Goal: Communication & Community: Share content

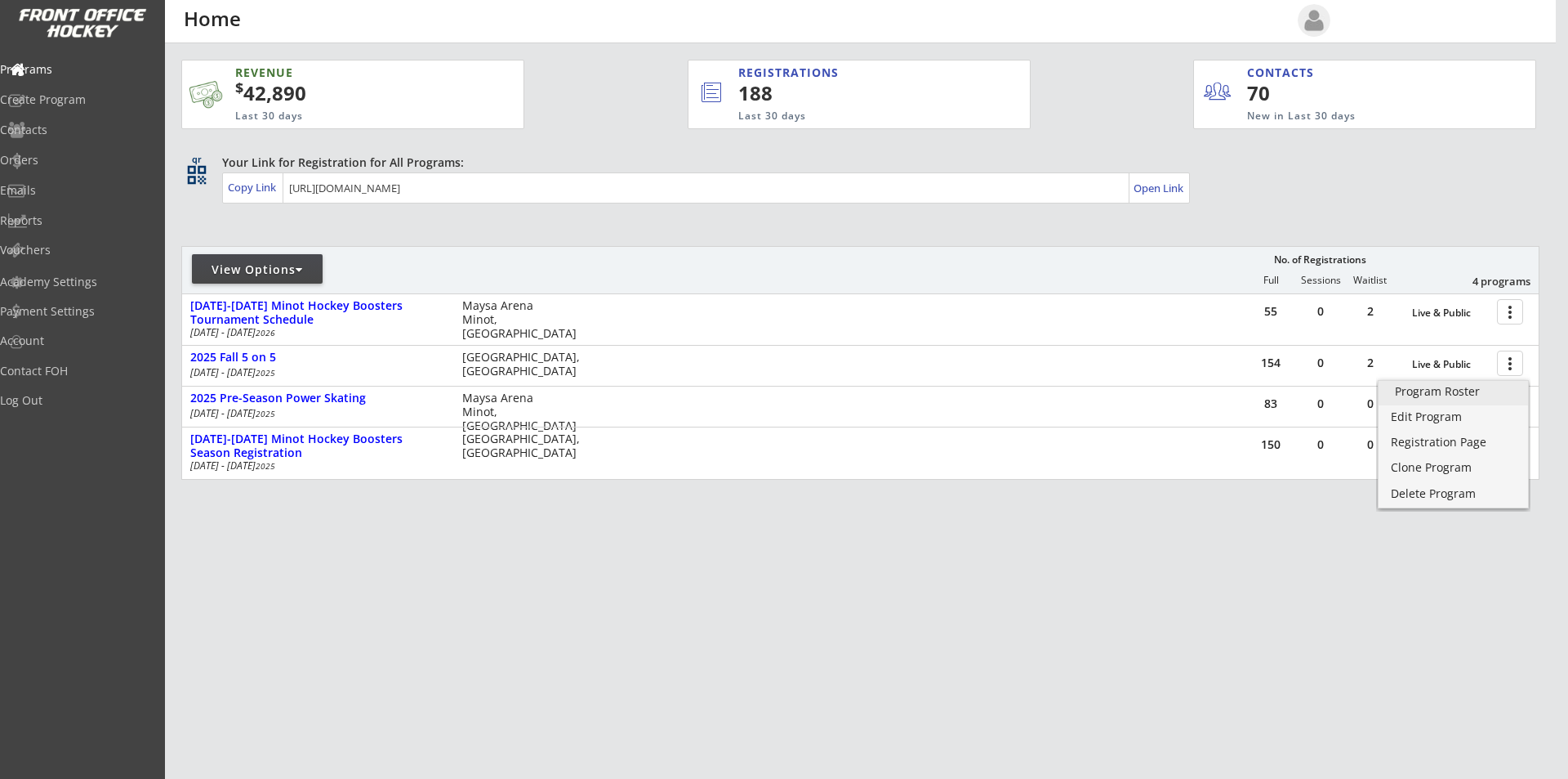
click at [1441, 394] on div "Program Roster" at bounding box center [1453, 391] width 117 height 12
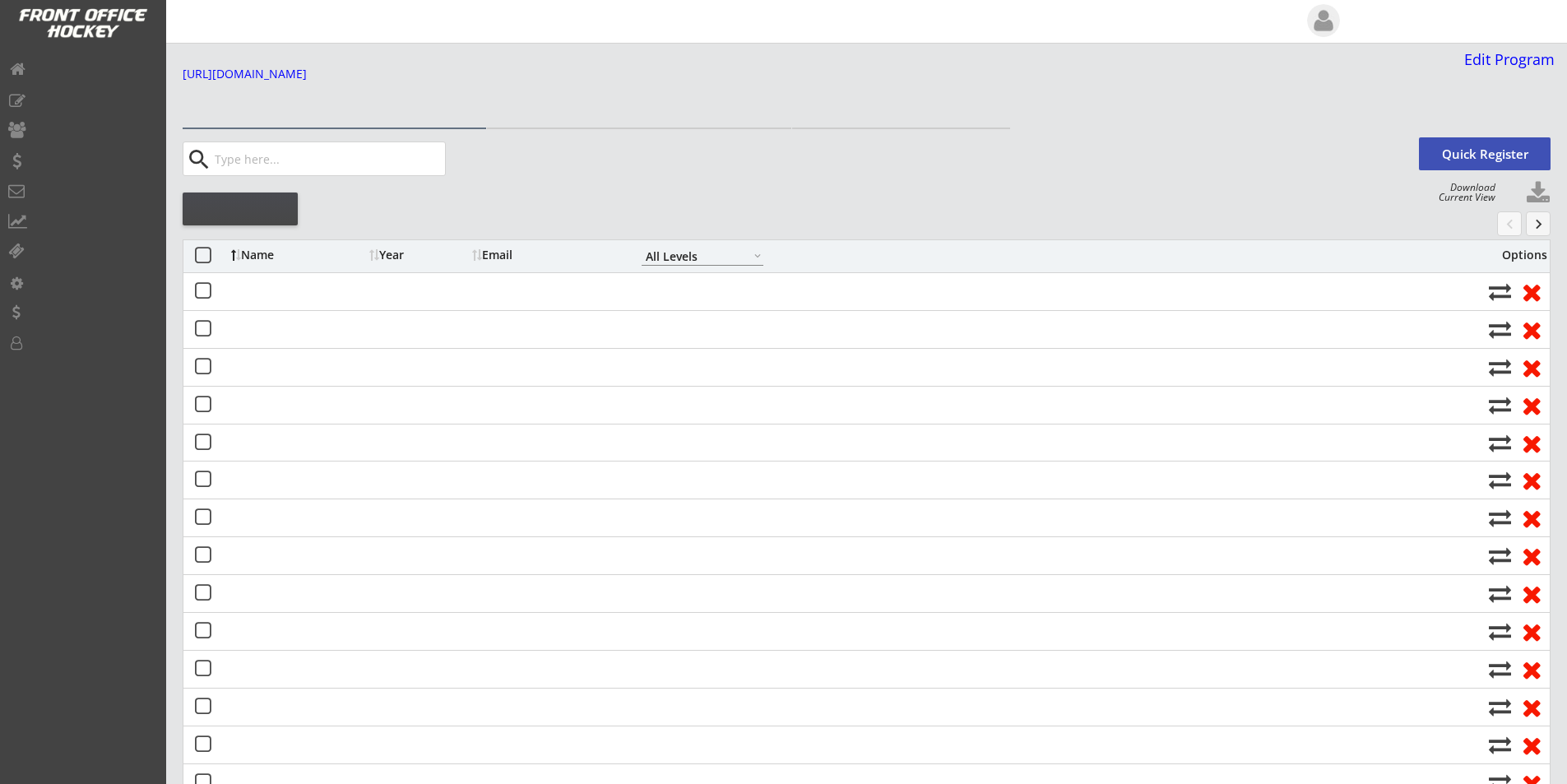
select select ""All Levels""
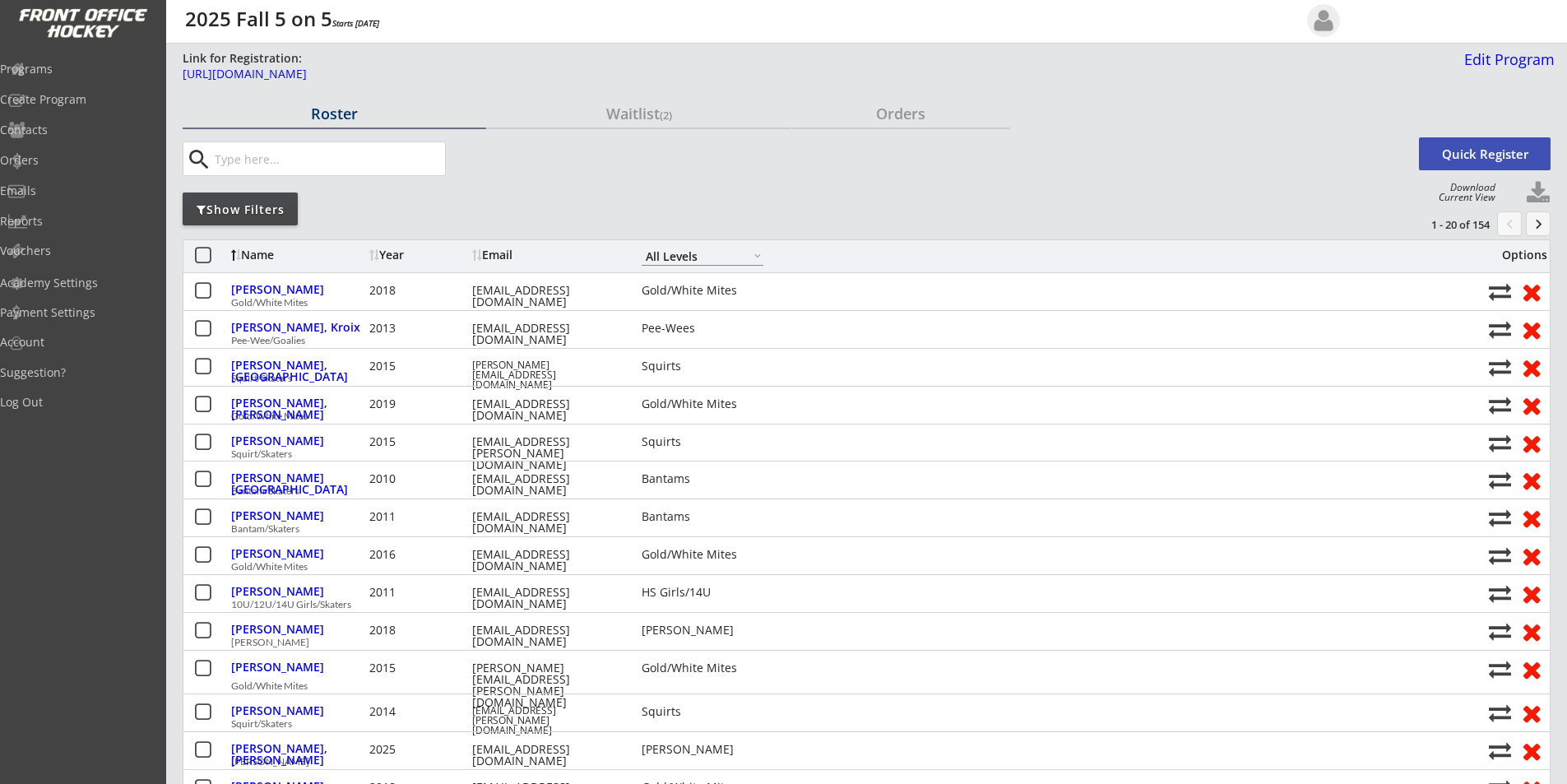
drag, startPoint x: 263, startPoint y: 205, endPoint x: 255, endPoint y: 204, distance: 8.1
click at [263, 205] on div "Show Filters" at bounding box center [240, 209] width 115 height 17
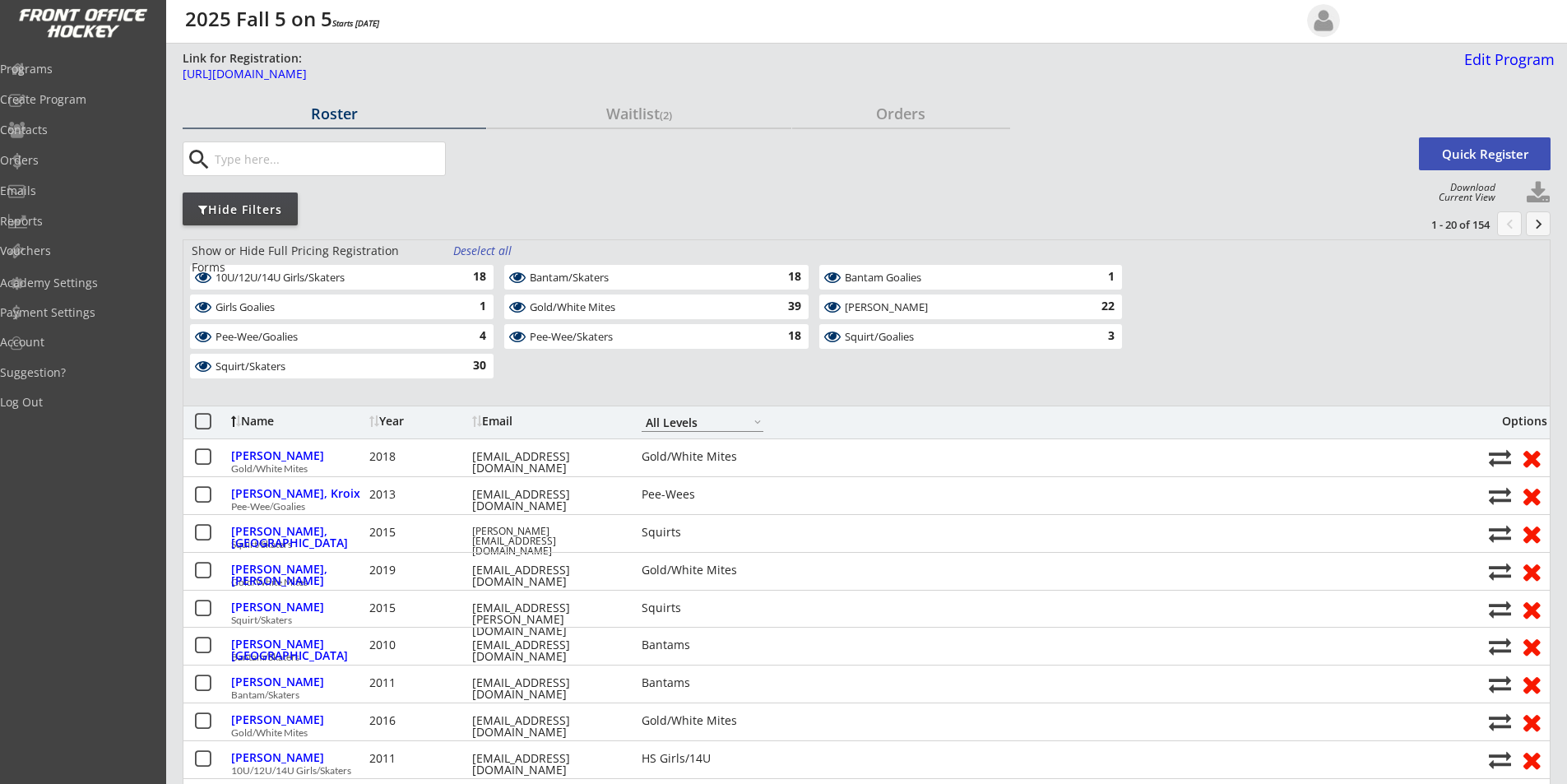
click at [251, 309] on div "Girls Goalies" at bounding box center [332, 308] width 234 height 14
click at [242, 335] on div "Pee-Wee/Goalies" at bounding box center [332, 337] width 234 height 14
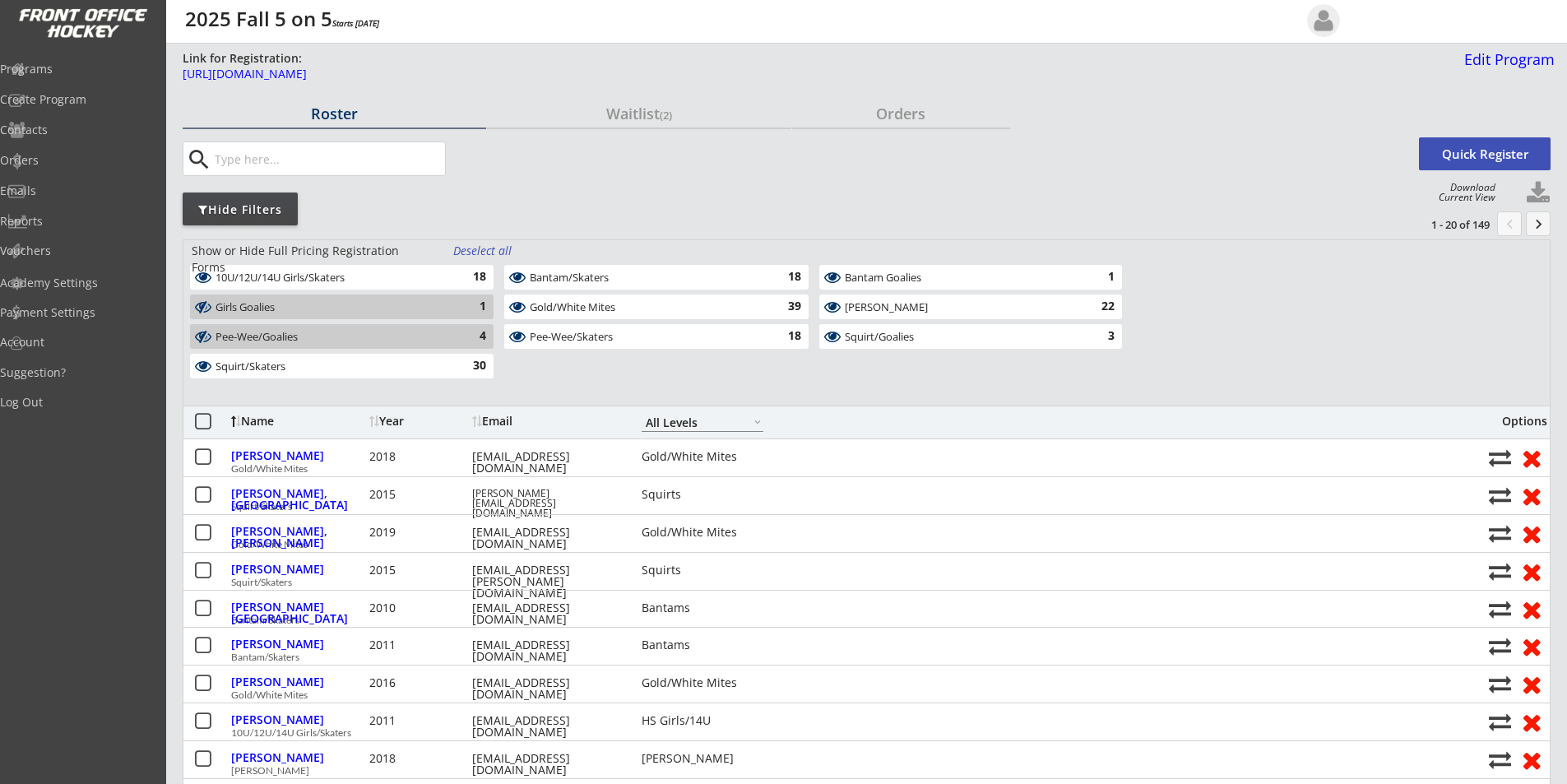
click at [261, 334] on div "Pee-Wee/Goalies" at bounding box center [332, 337] width 234 height 14
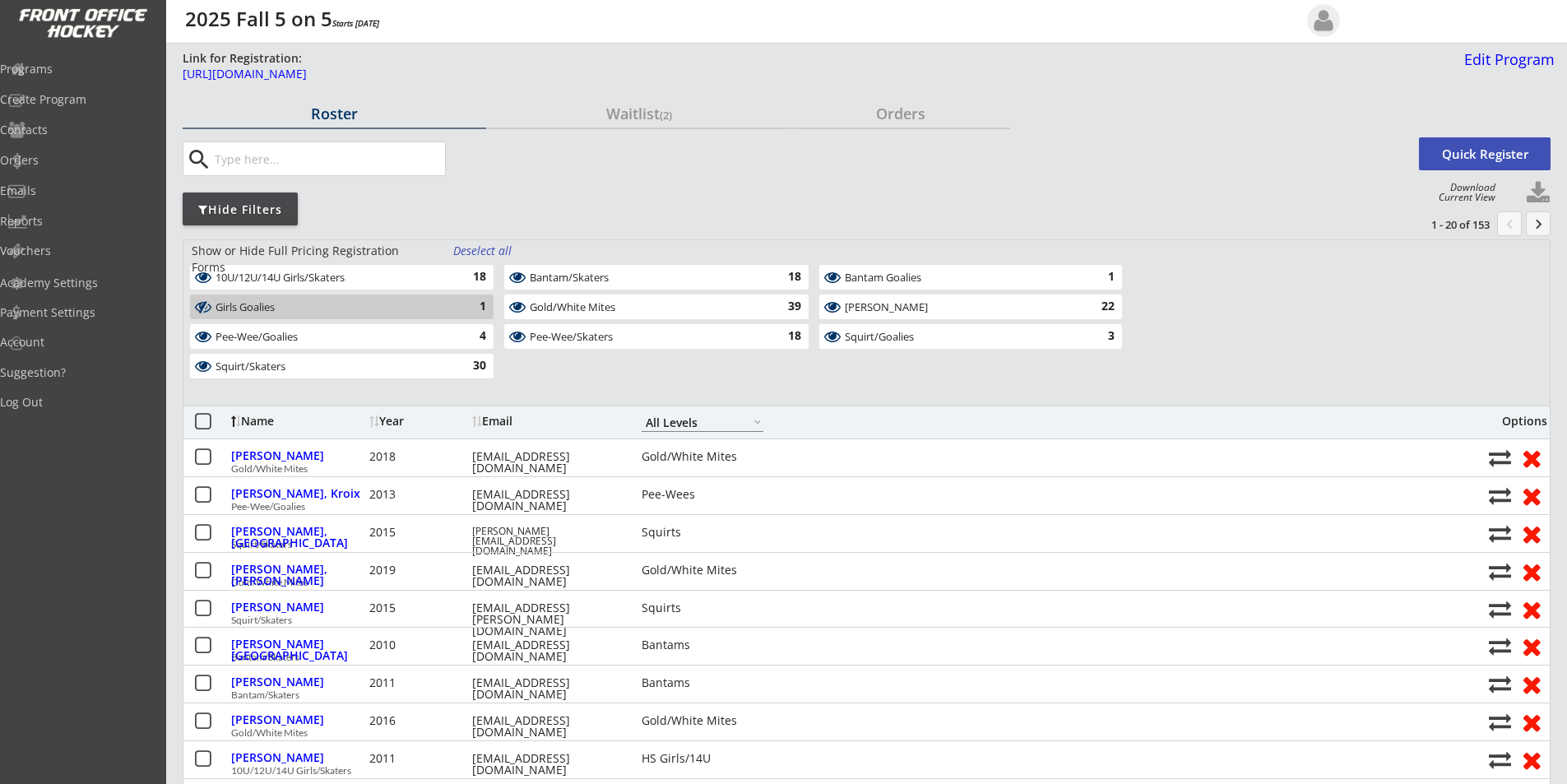
click at [260, 309] on div "Girls Goalies" at bounding box center [332, 308] width 234 height 14
click at [256, 340] on div "Pee-Wee/Goalies" at bounding box center [332, 337] width 234 height 14
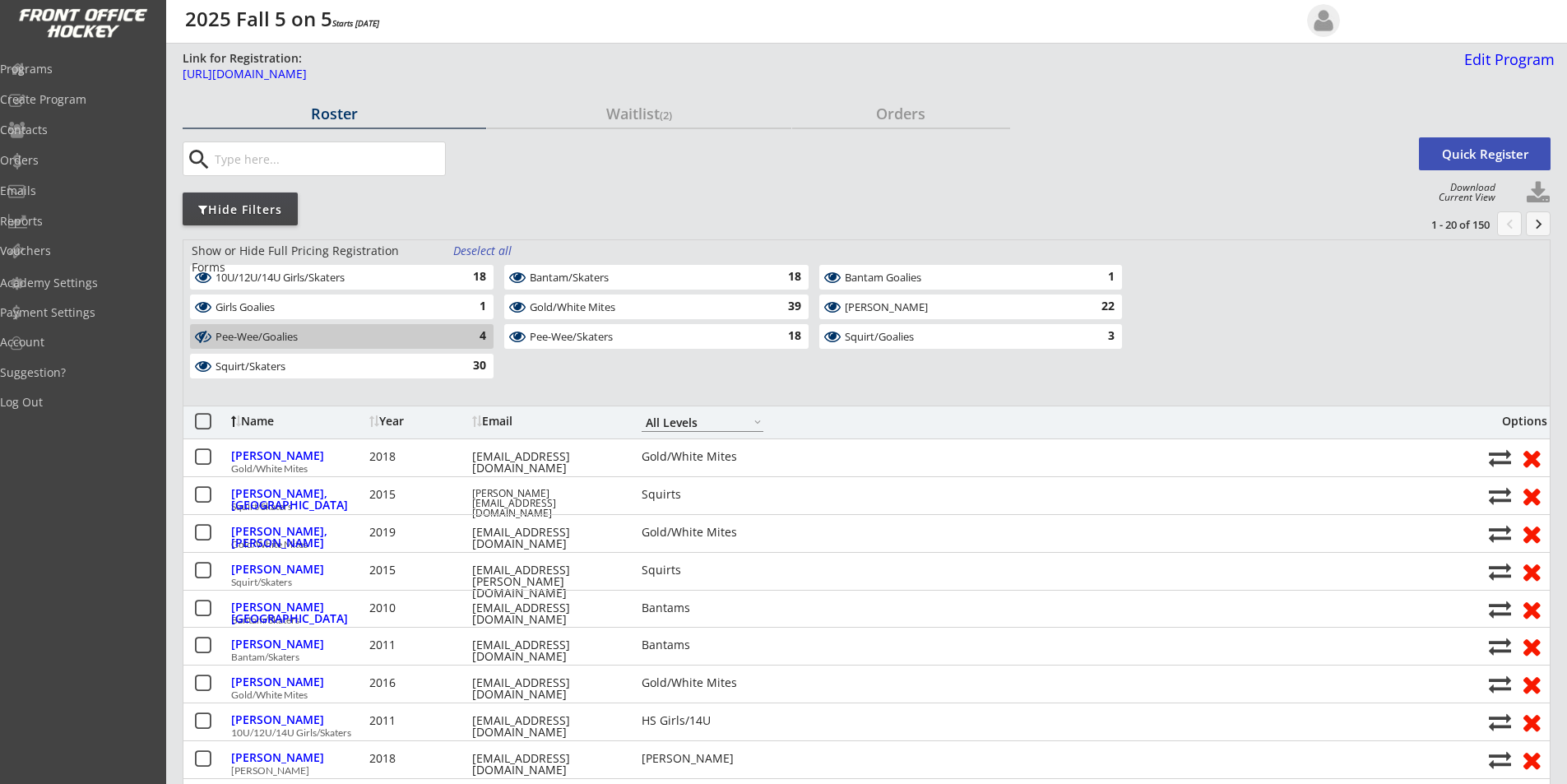
click at [259, 362] on div "Squirt/Skaters" at bounding box center [332, 367] width 234 height 14
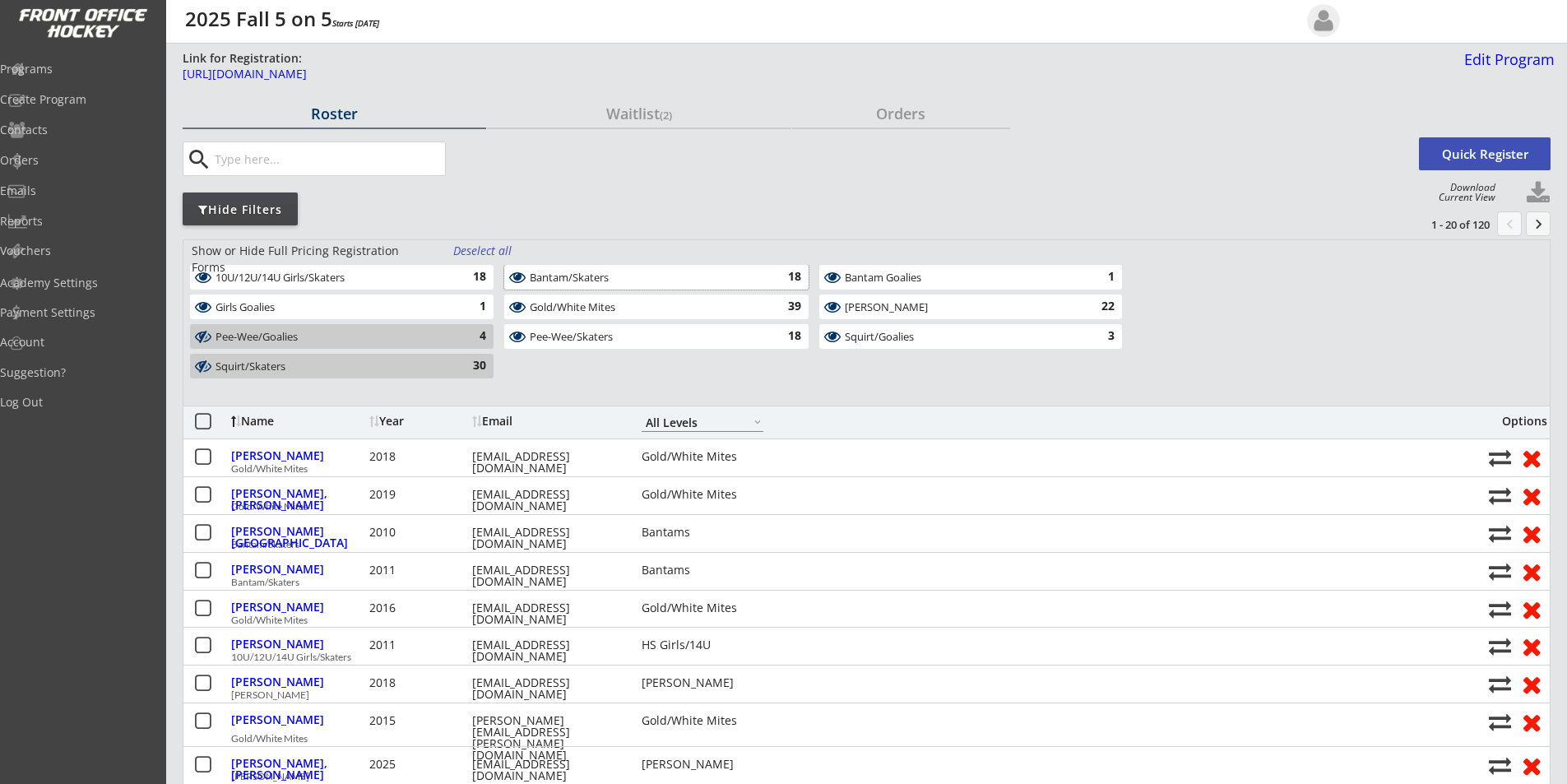
click at [573, 278] on div "Bantam/Skaters" at bounding box center [647, 279] width 234 height 14
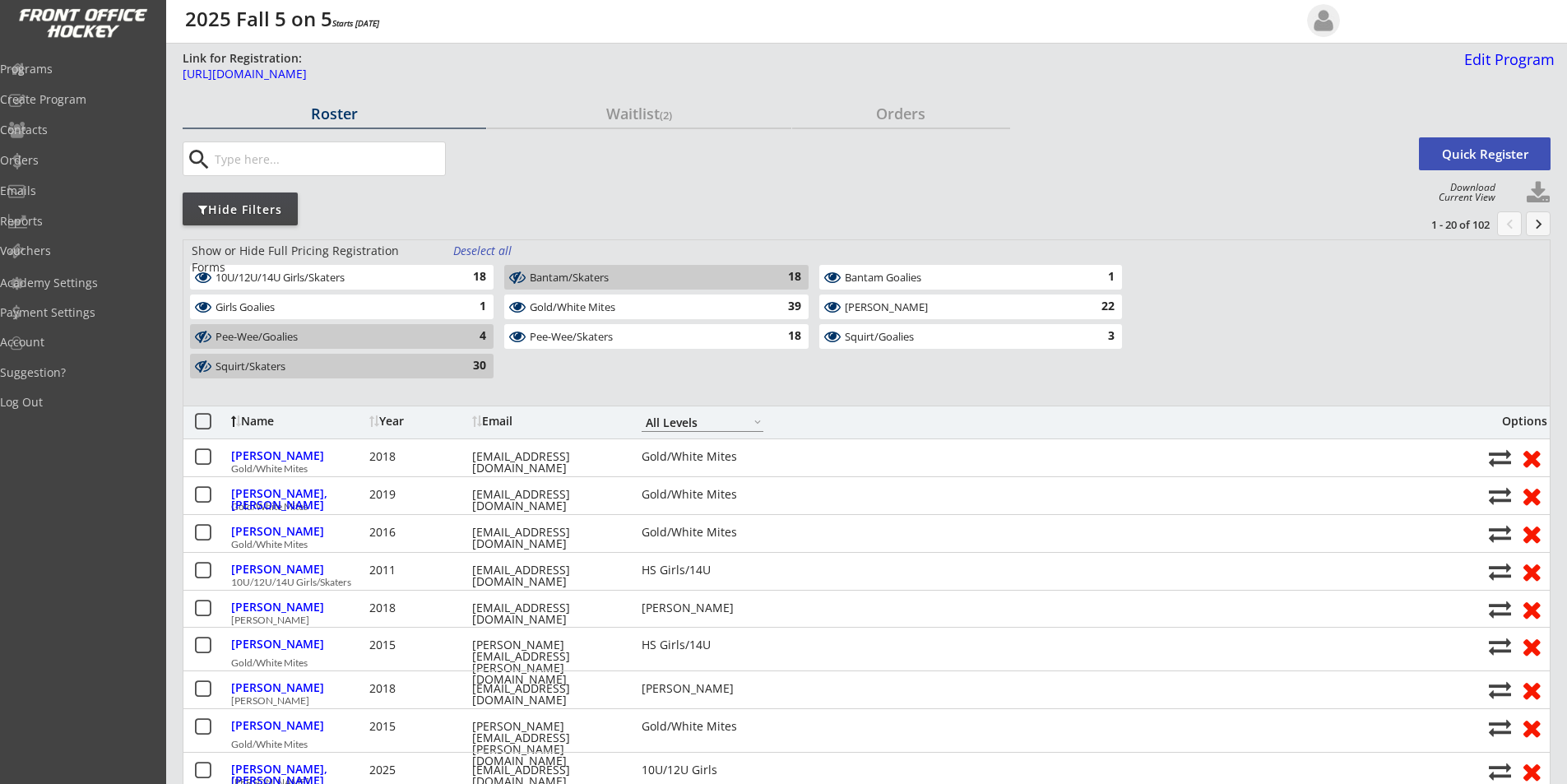
click at [581, 301] on div "Gold/White Mites" at bounding box center [647, 308] width 234 height 14
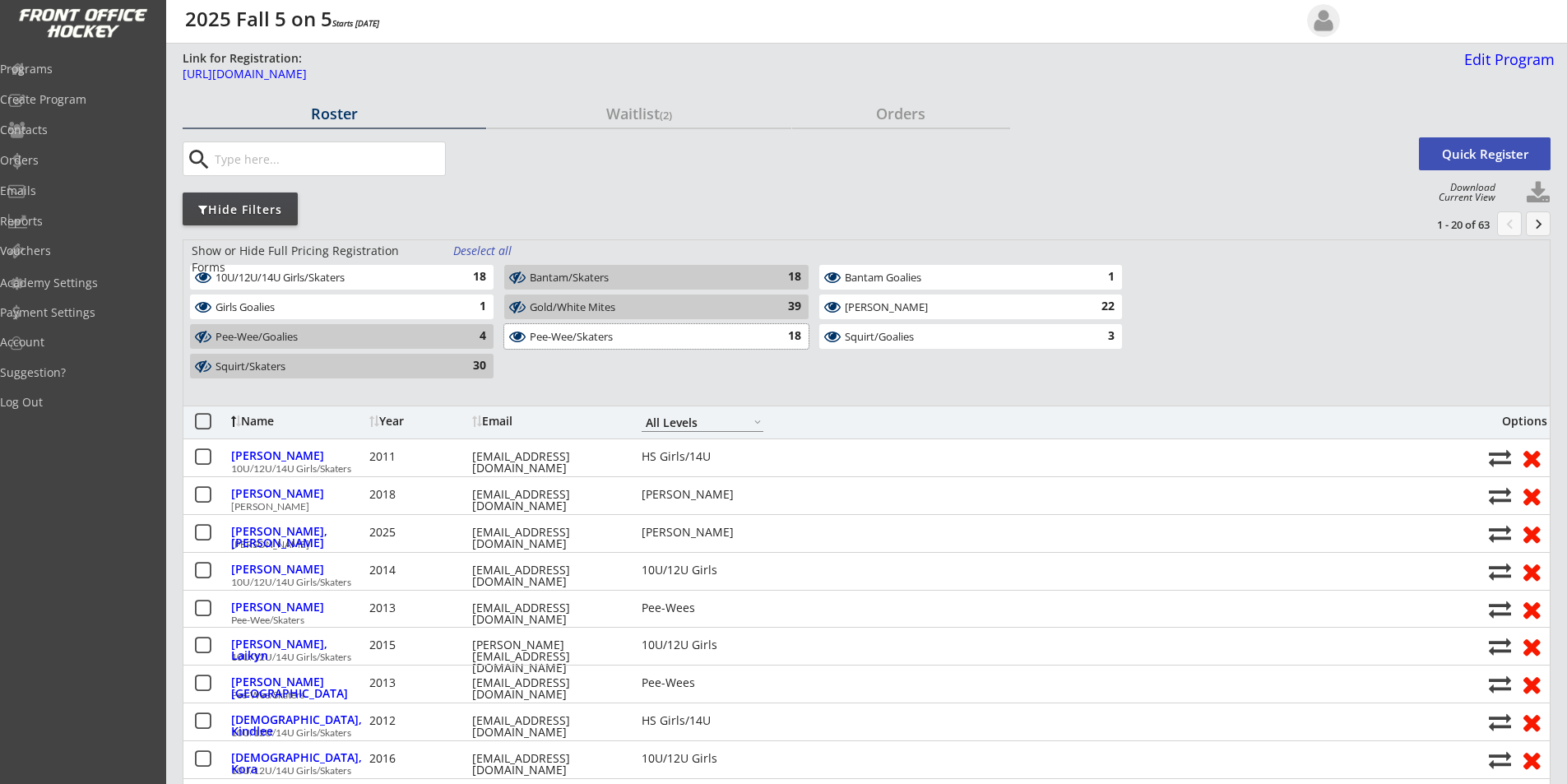
click at [589, 335] on div "Pee-Wee/Skaters" at bounding box center [647, 337] width 234 height 14
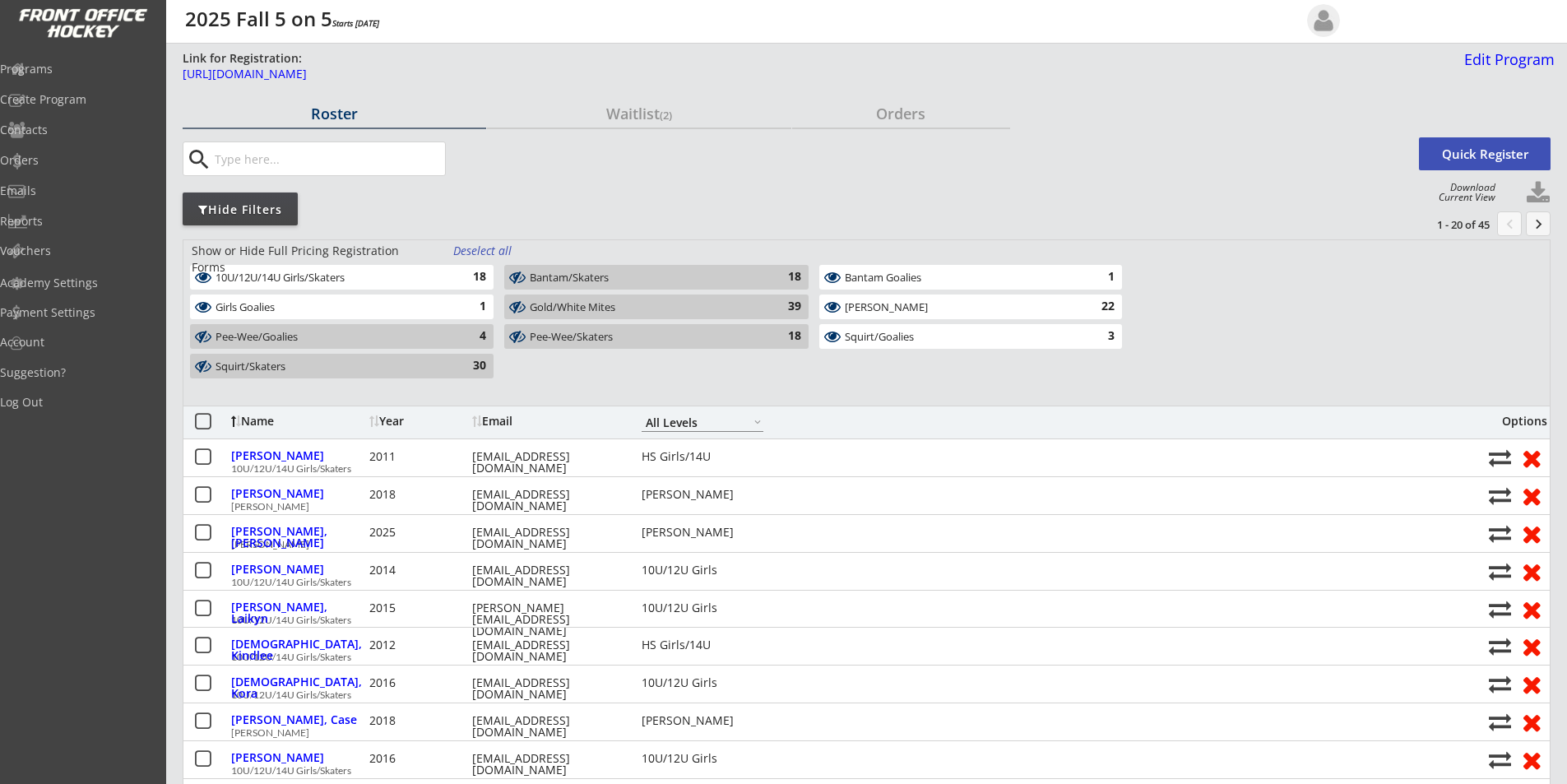
click at [863, 273] on div "Bantam Goalies" at bounding box center [961, 279] width 233 height 14
click at [869, 314] on div "[PERSON_NAME]" at bounding box center [961, 308] width 233 height 16
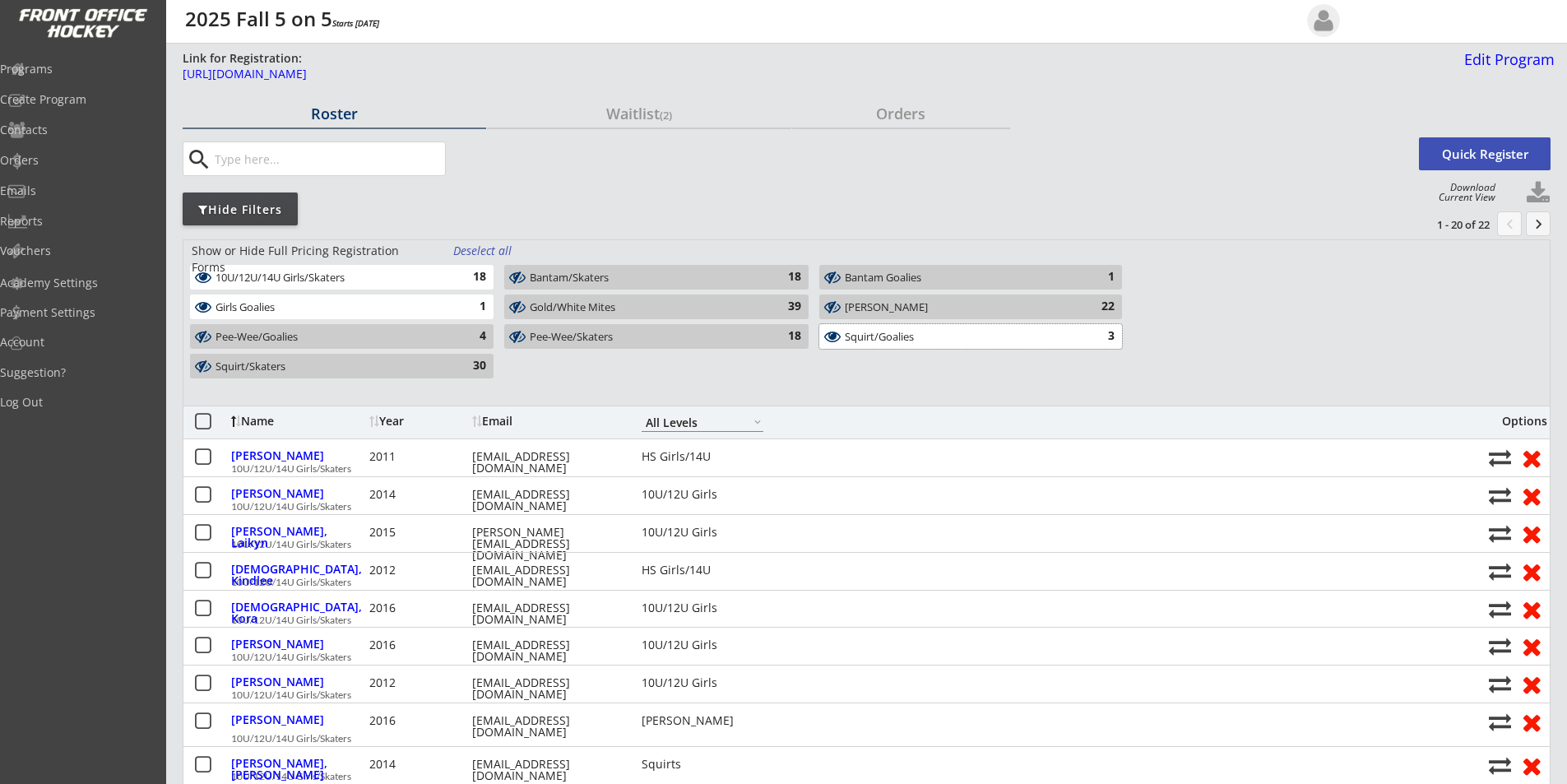
click at [868, 342] on div "Squirt/Goalies" at bounding box center [961, 337] width 233 height 14
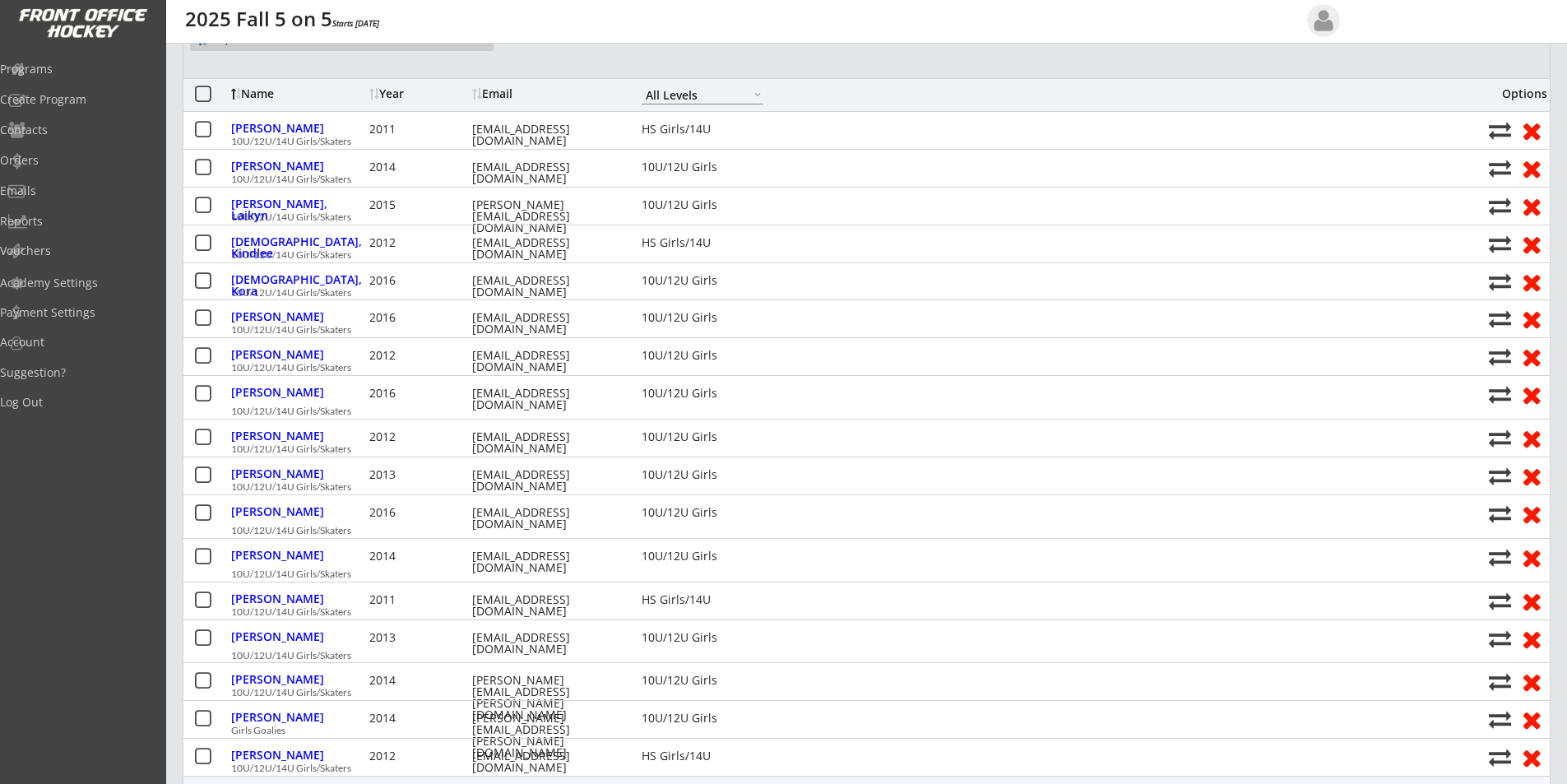
scroll to position [165, 0]
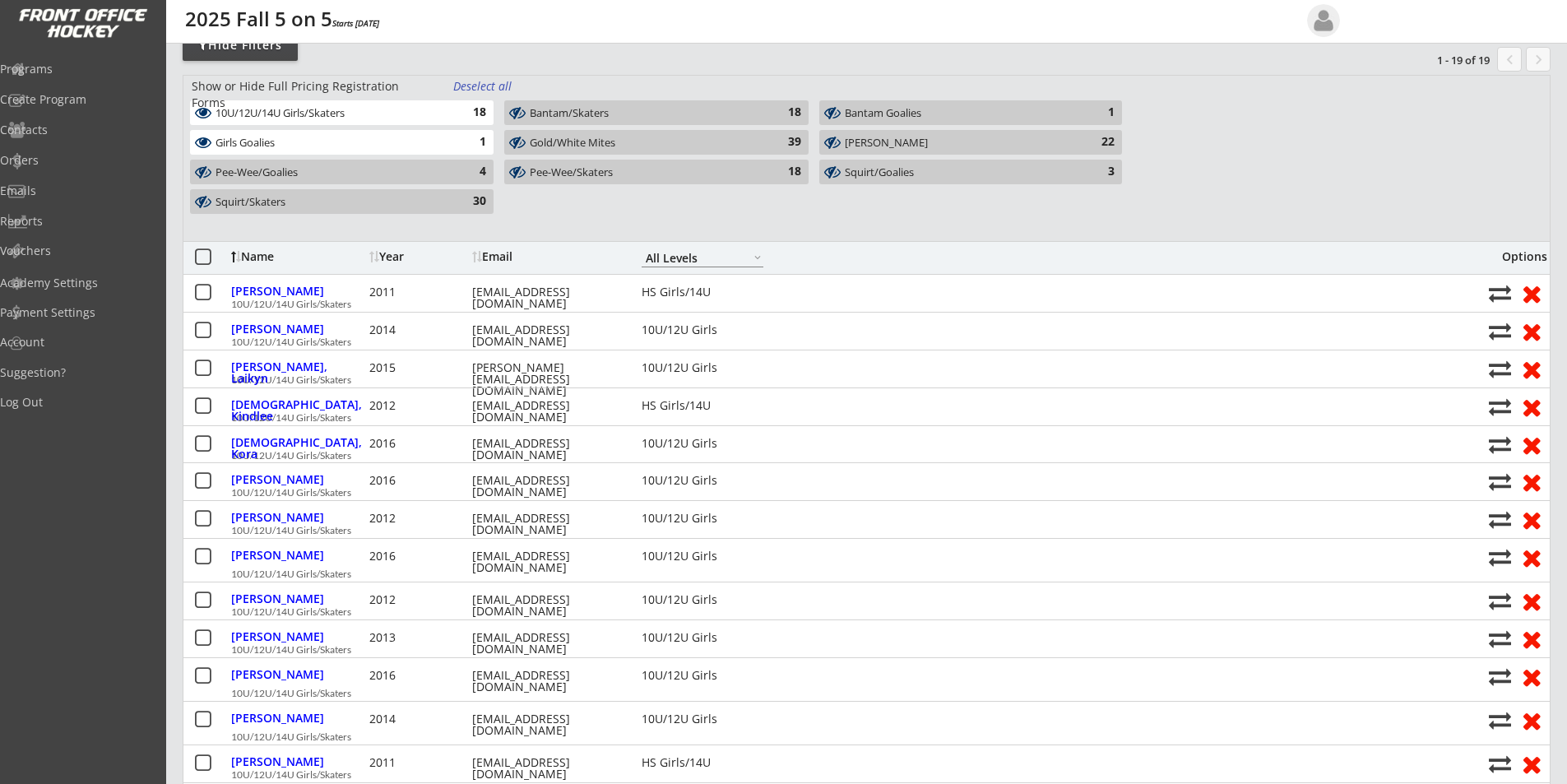
click at [203, 256] on button at bounding box center [203, 257] width 20 height 20
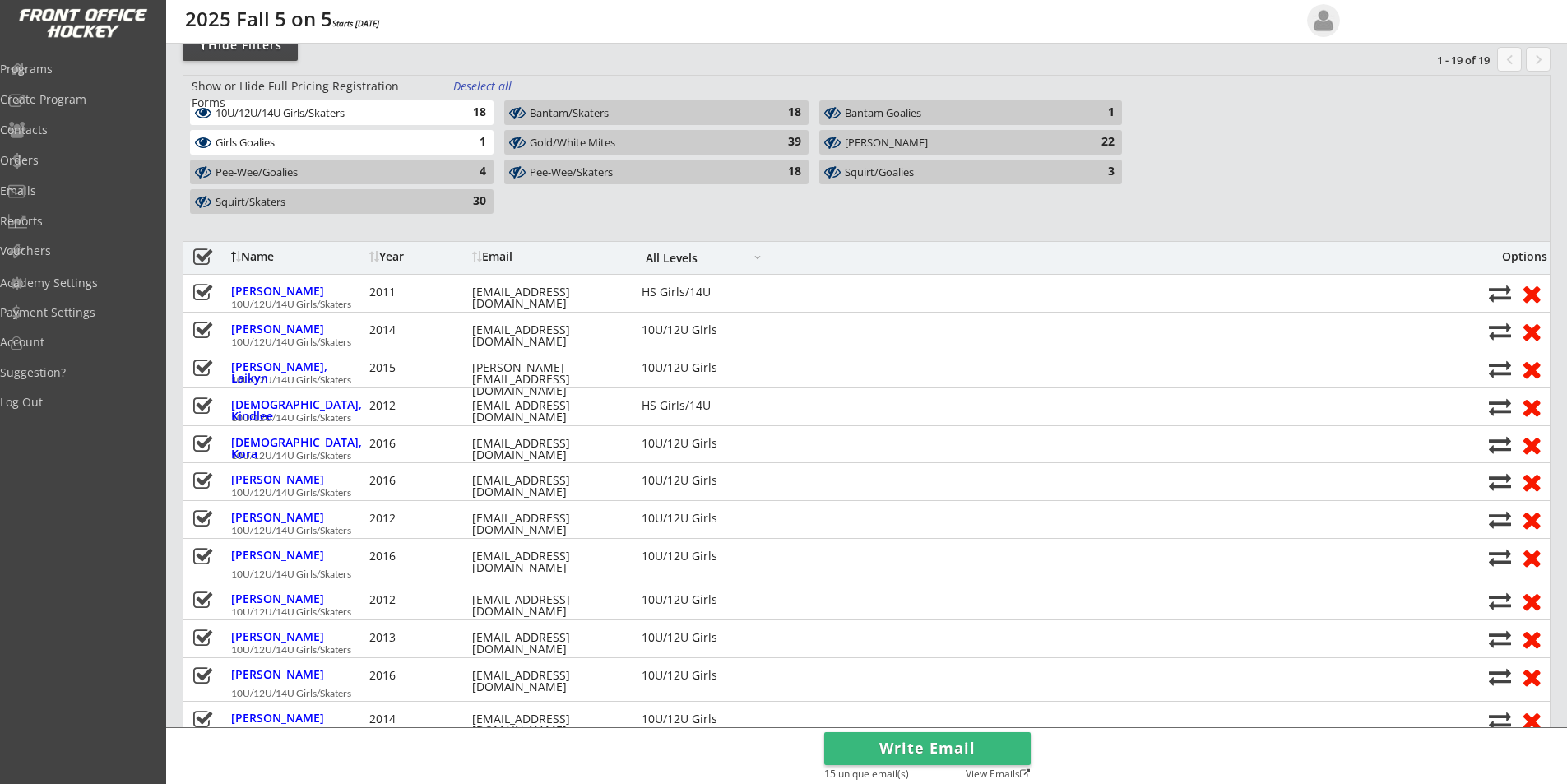
click at [867, 750] on button "Write Email" at bounding box center [928, 748] width 207 height 33
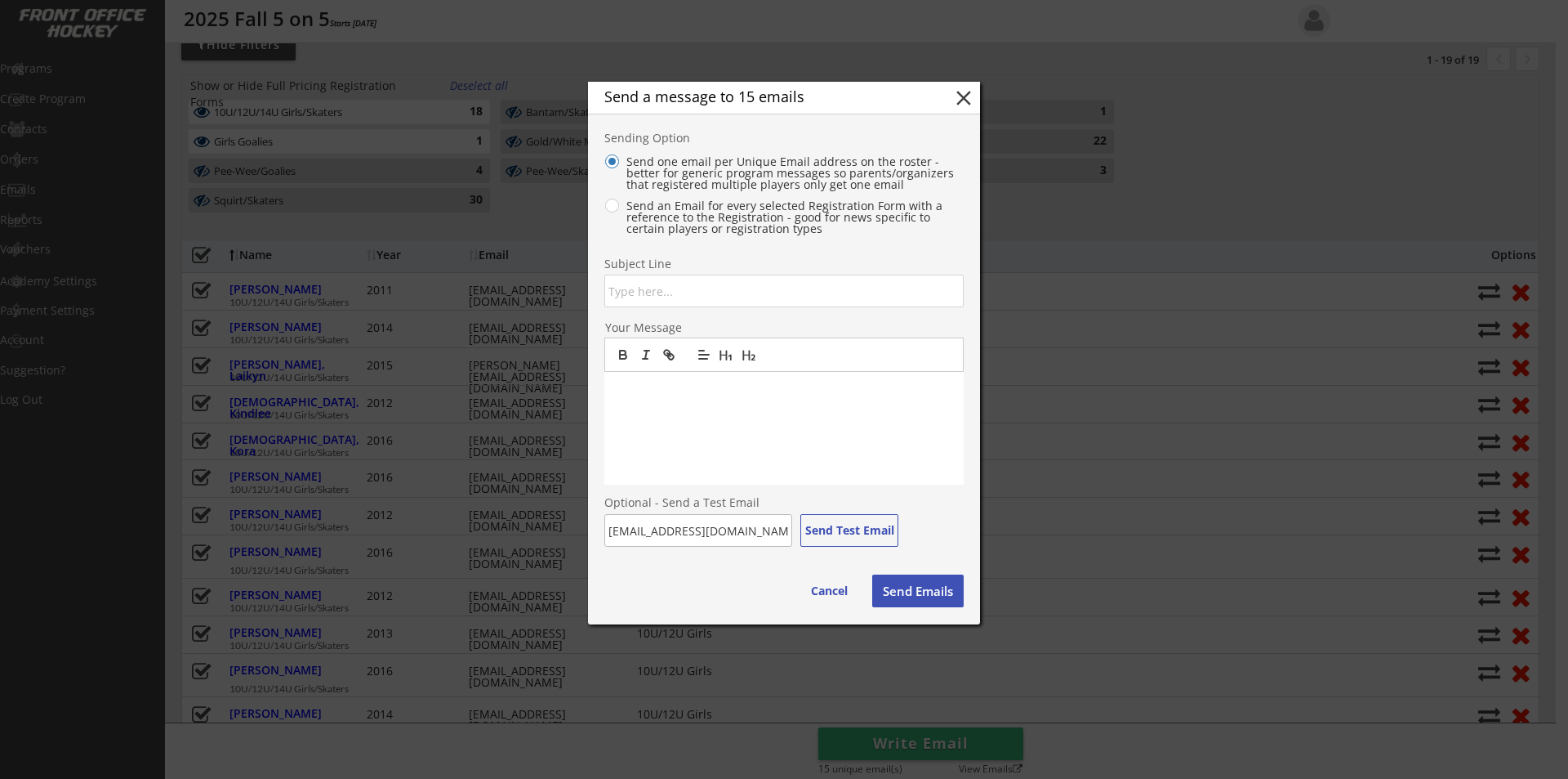
click at [696, 288] on input "input" at bounding box center [784, 291] width 359 height 33
click at [606, 291] on input "input" at bounding box center [784, 291] width 359 height 33
type input "--Important--5 on 5 Schedule Change"
click at [705, 398] on div at bounding box center [784, 428] width 359 height 113
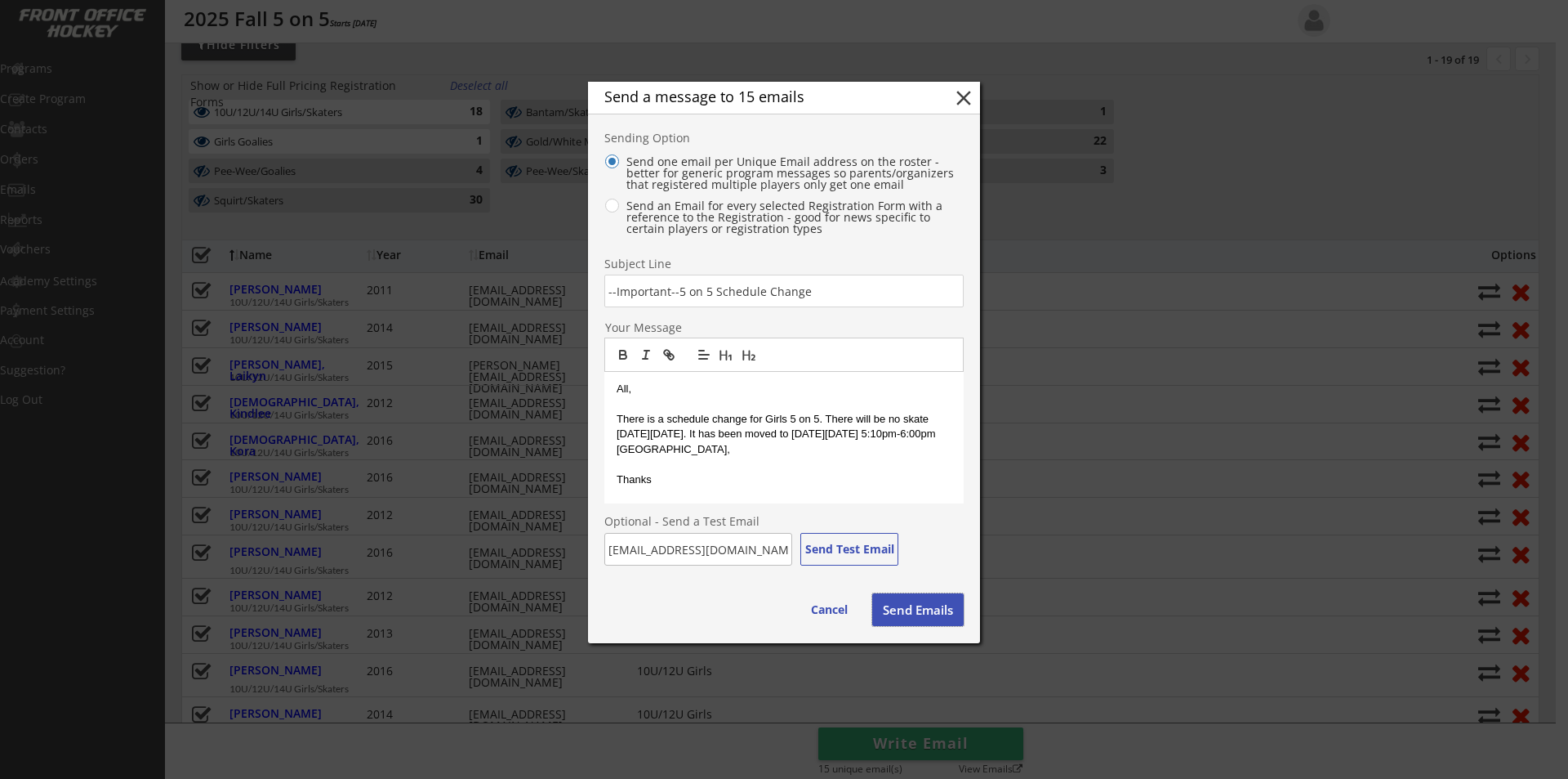
click at [908, 611] on button "Send Emails" at bounding box center [918, 610] width 92 height 33
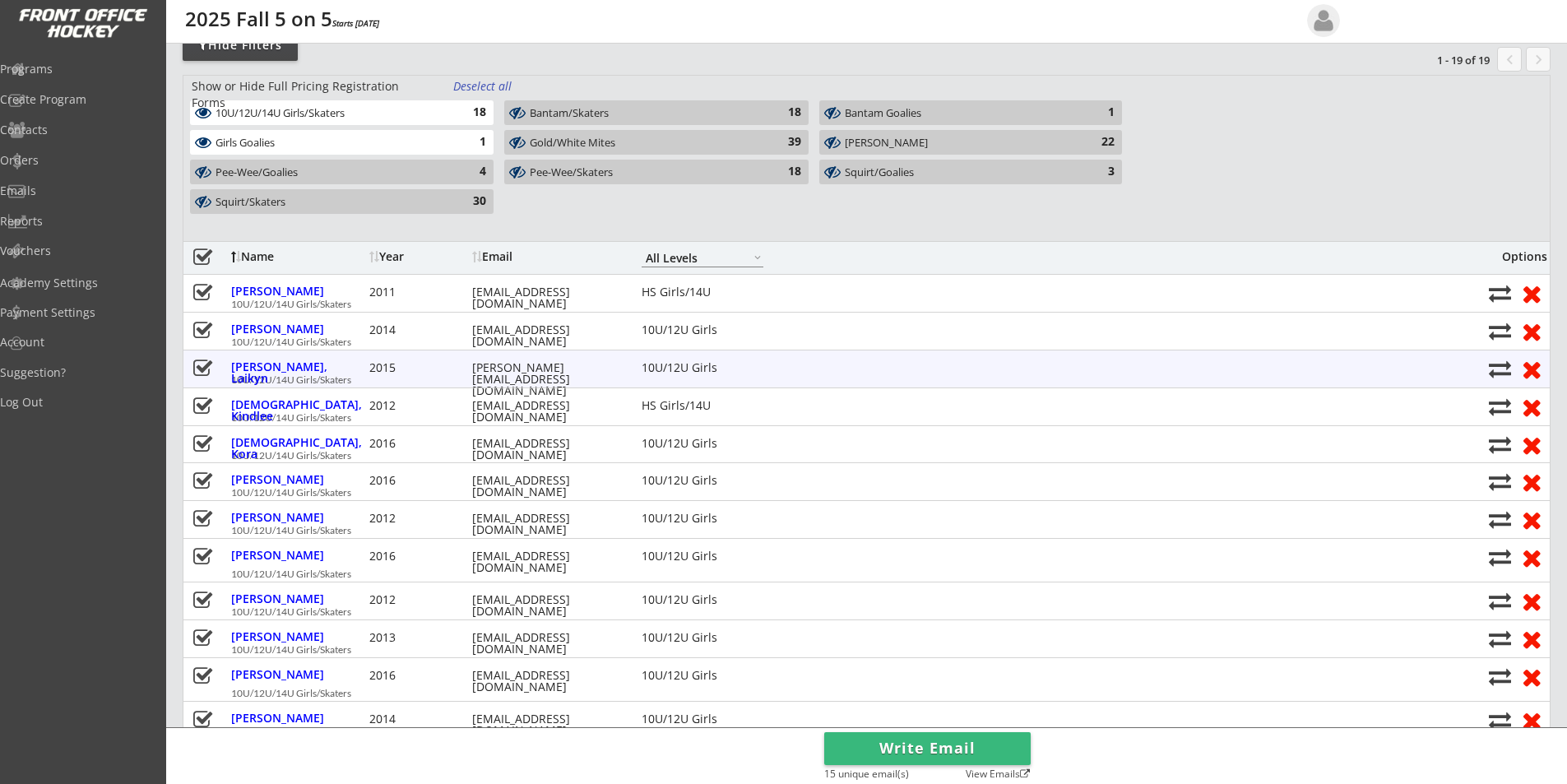
scroll to position [0, 0]
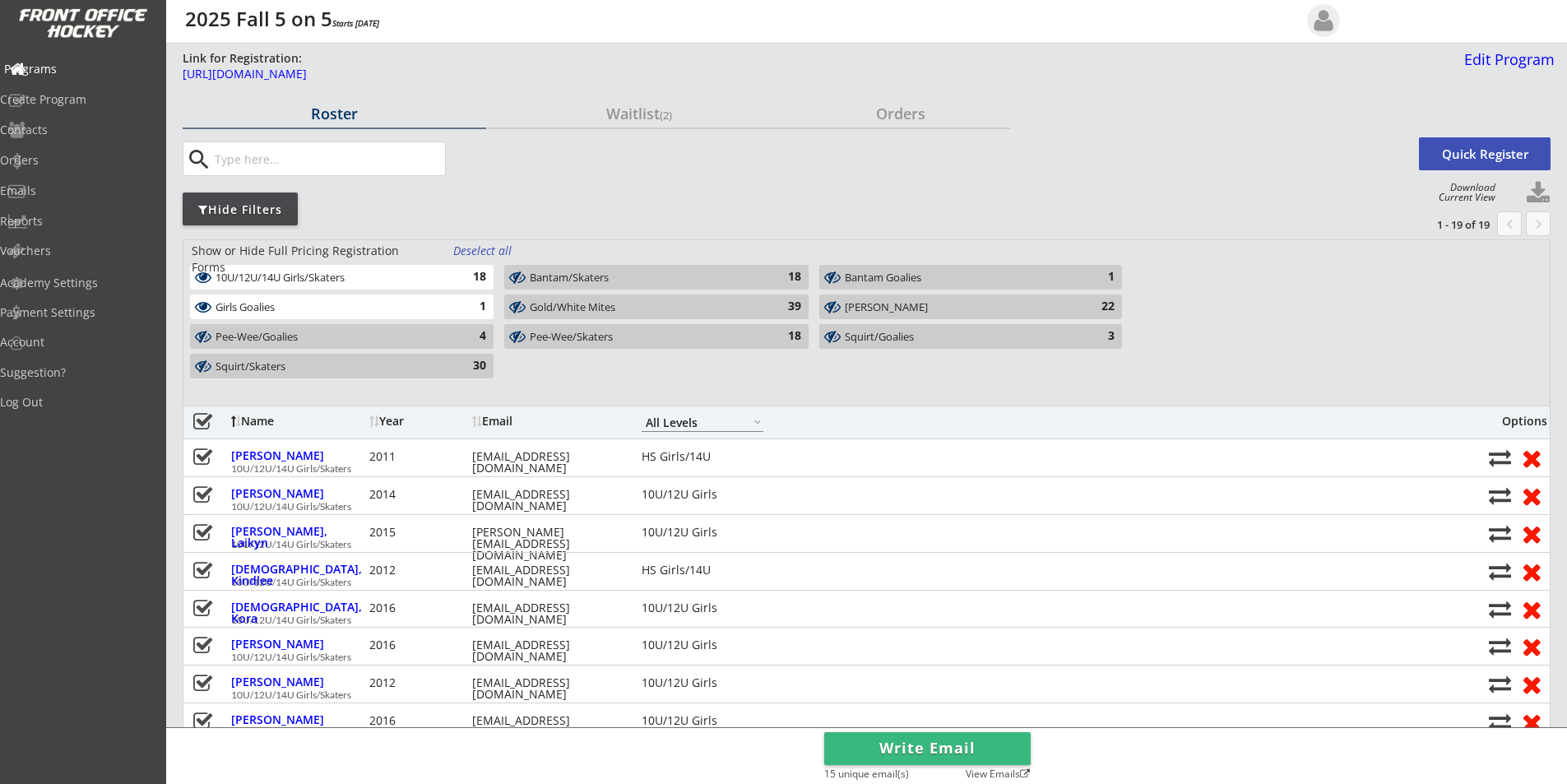
click at [71, 69] on div "Programs" at bounding box center [78, 69] width 148 height 12
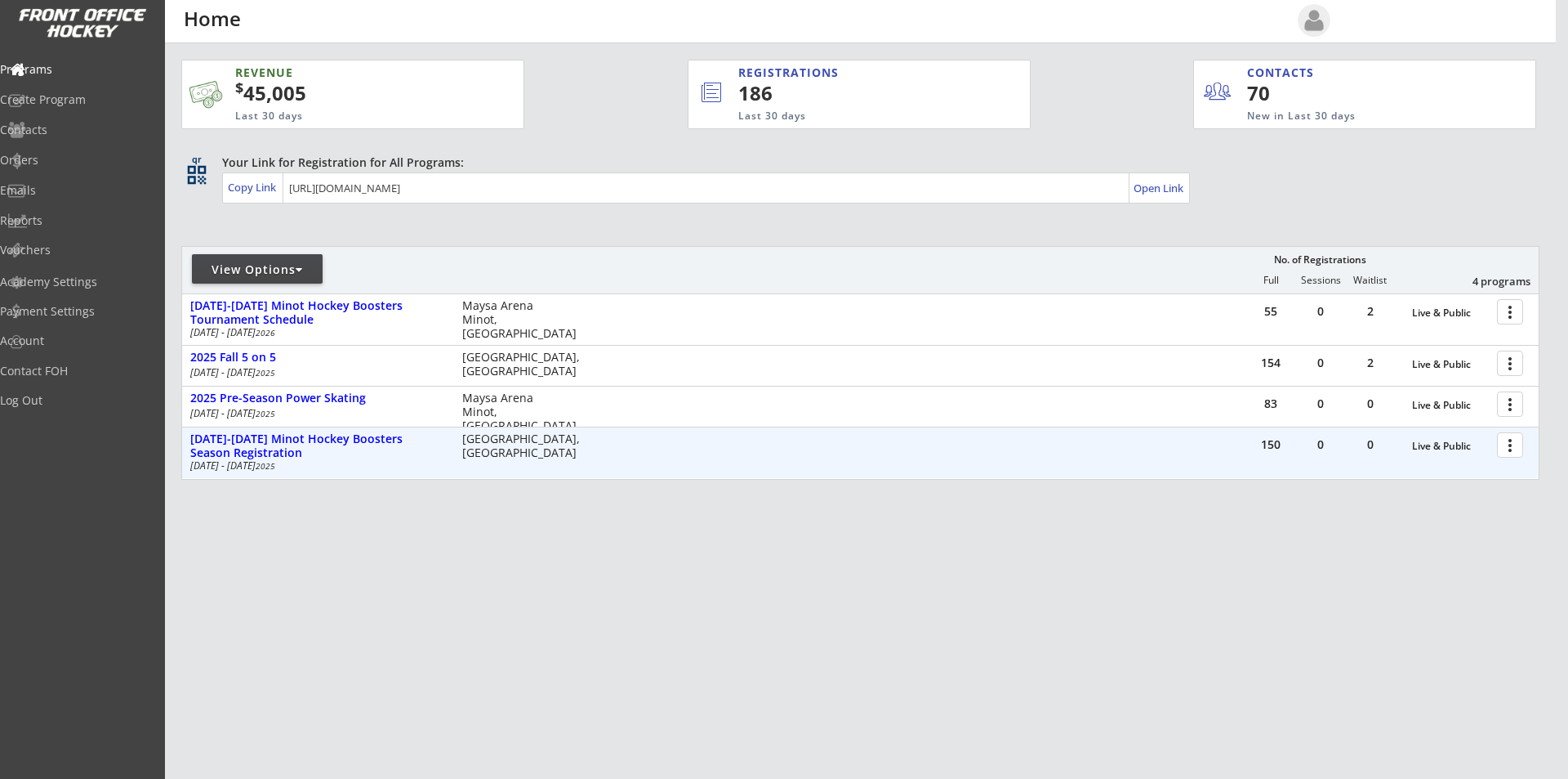
click at [1512, 447] on div at bounding box center [1513, 444] width 29 height 29
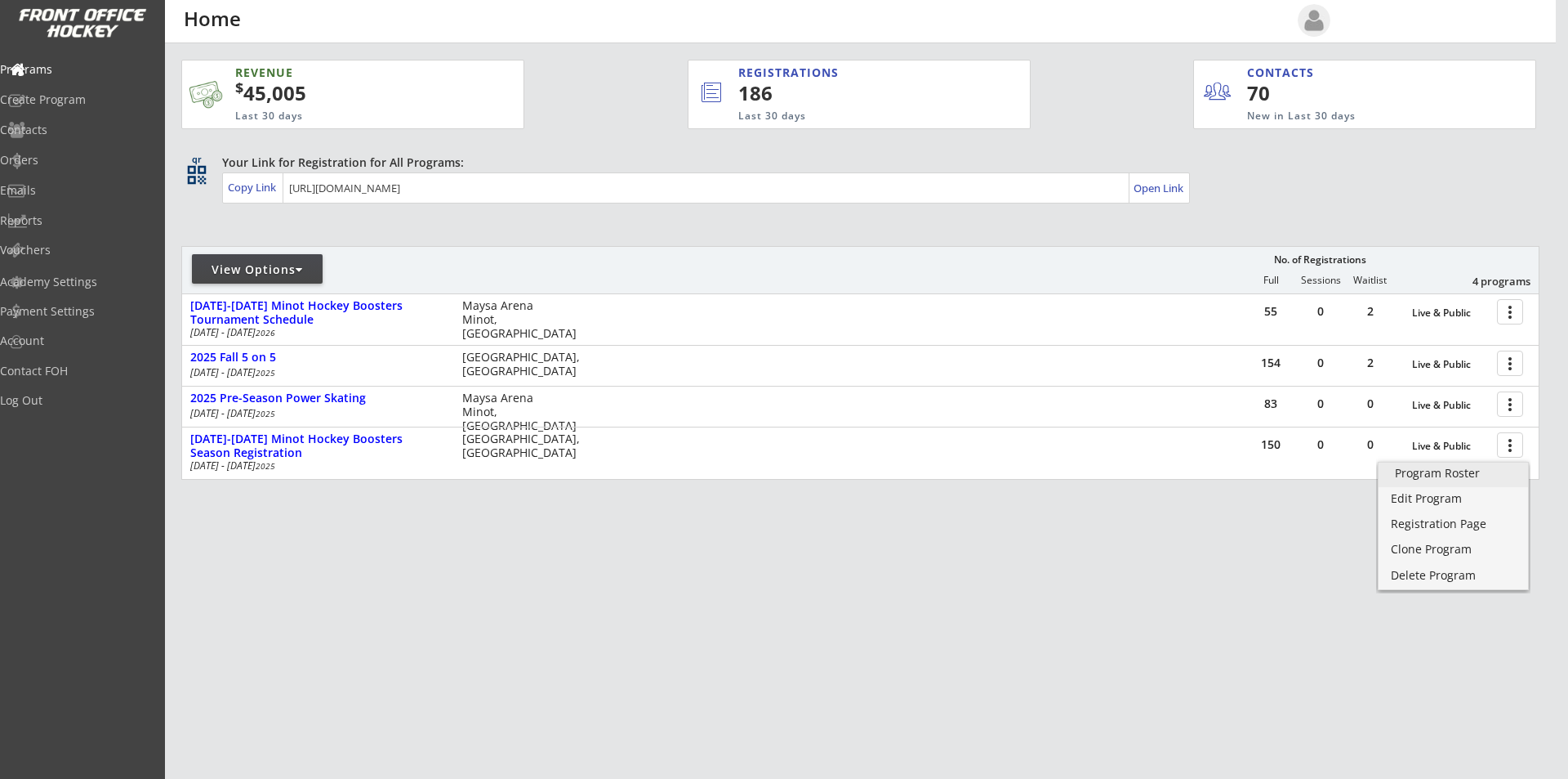
click at [1467, 479] on div "Program Roster" at bounding box center [1453, 473] width 117 height 12
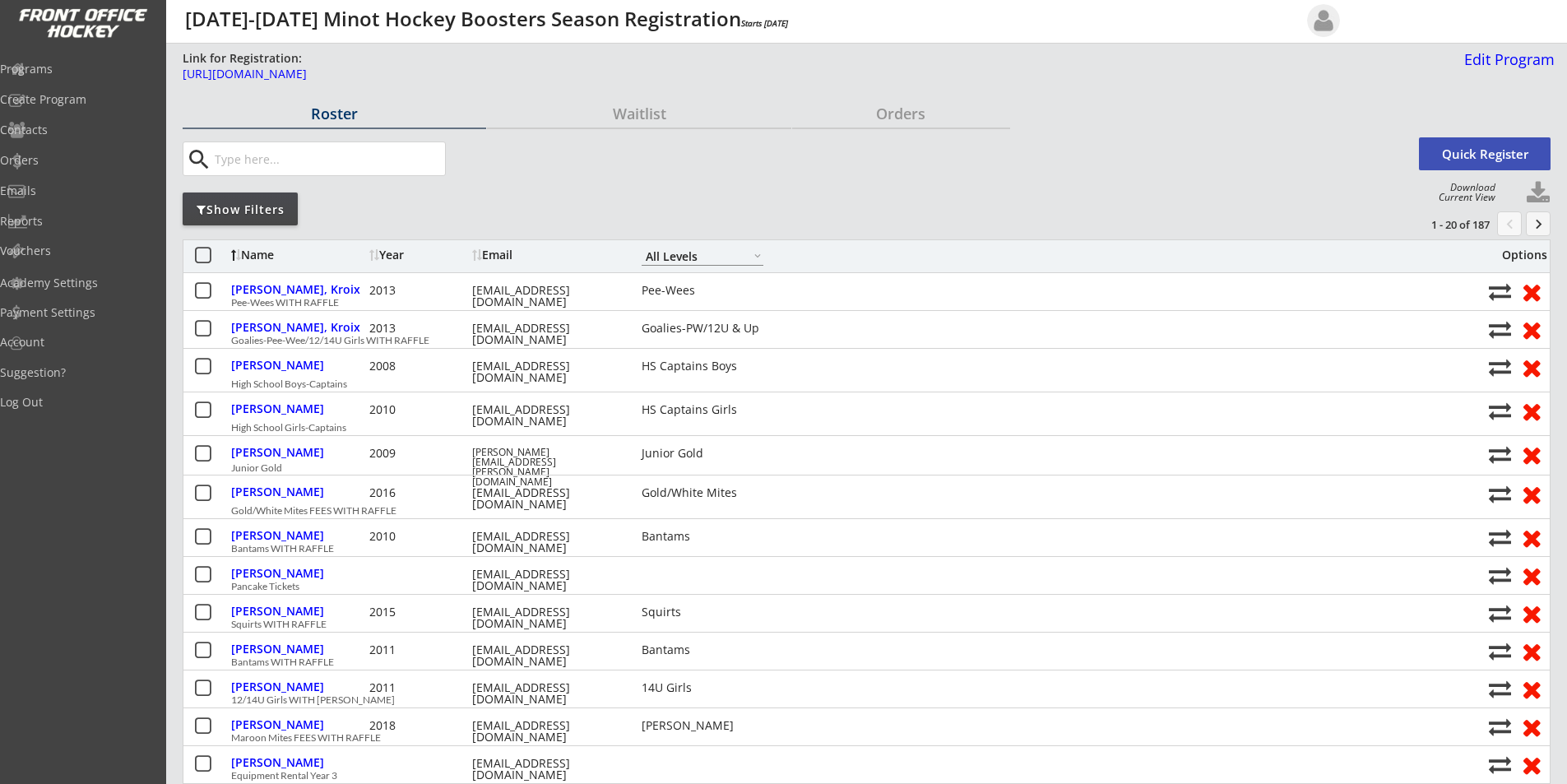
click at [701, 253] on select "Learn to Play Boys Learn to Play Girls Maroon Mites Gold/White Mites Squirts Pe…" at bounding box center [702, 255] width 122 height 19
click at [641, 246] on select "Learn to Play Boys Learn to Play Girls Maroon Mites Gold/White Mites Squirts Pe…" at bounding box center [702, 255] width 122 height 19
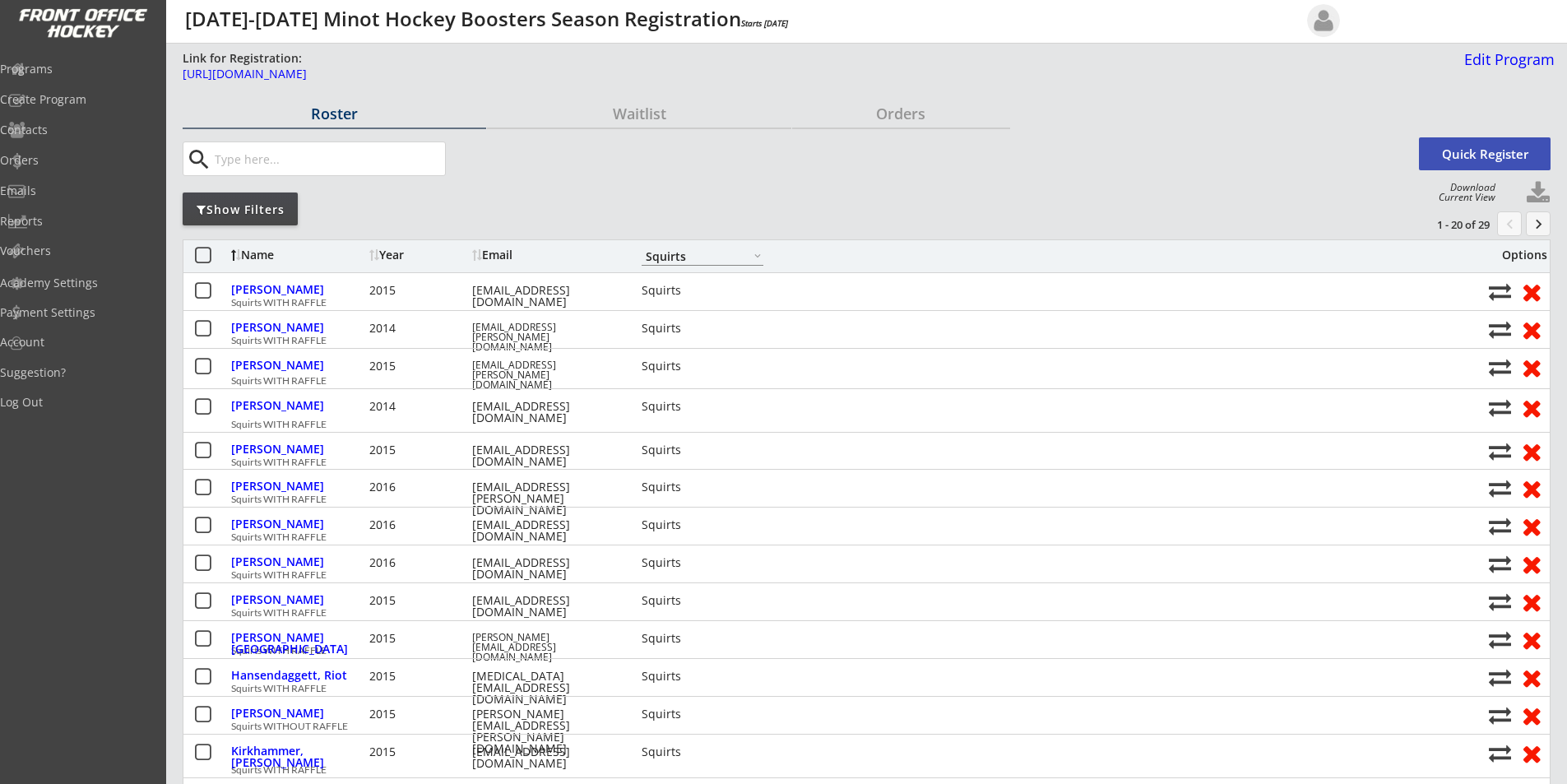
click at [695, 254] on select "Learn to Play Boys Learn to Play Girls Maroon Mites Gold/White Mites Squirts Pe…" at bounding box center [702, 255] width 122 height 19
click at [641, 246] on select "Learn to Play Boys Learn to Play Girls Maroon Mites Gold/White Mites Squirts Pe…" at bounding box center [702, 255] width 122 height 19
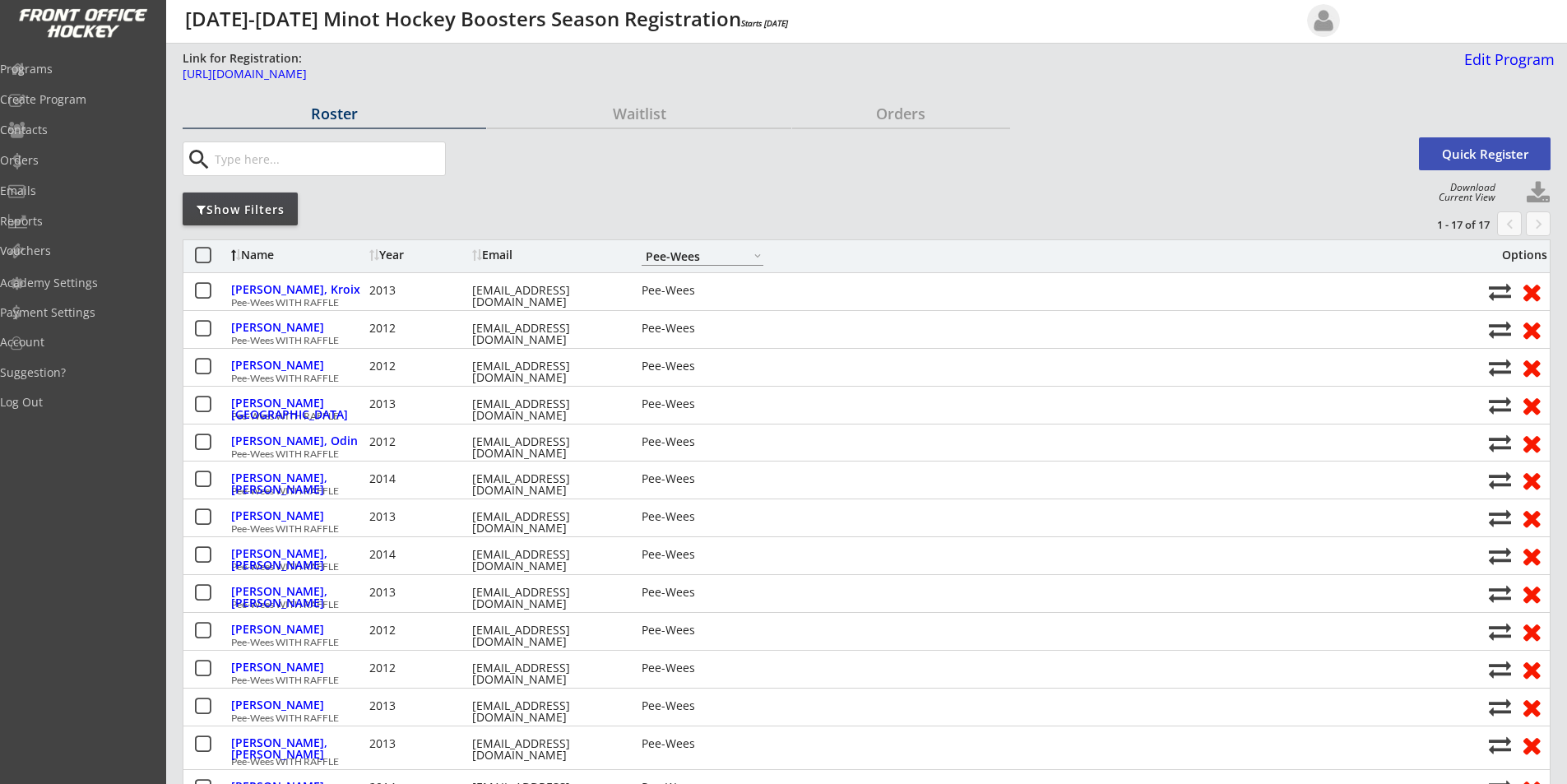
click at [678, 258] on select "Learn to Play Boys Learn to Play Girls Maroon Mites Gold/White Mites Squirts Pe…" at bounding box center [702, 255] width 122 height 19
select select ""Bantams""
click at [641, 246] on select "Learn to Play Boys Learn to Play Girls Maroon Mites Gold/White Mites Squirts Pe…" at bounding box center [702, 255] width 122 height 19
